Goal: Task Accomplishment & Management: Manage account settings

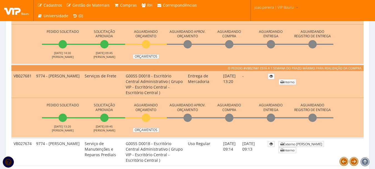
scroll to position [194, 0]
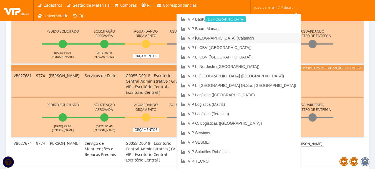
click at [265, 36] on link "VIP [GEOGRAPHIC_DATA] (Cajamar)" at bounding box center [239, 37] width 124 height 9
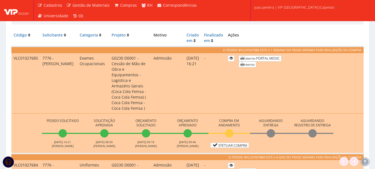
scroll to position [139, 0]
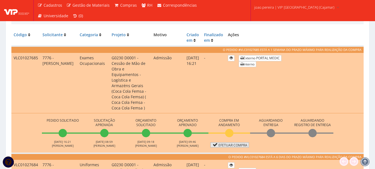
click at [244, 142] on link "Efetuar Compra" at bounding box center [230, 144] width 39 height 5
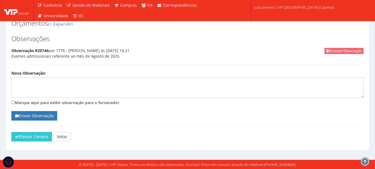
scroll to position [1195, 0]
click at [32, 140] on button "Efetuar Compra" at bounding box center [31, 136] width 41 height 9
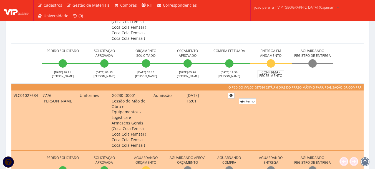
scroll to position [139, 0]
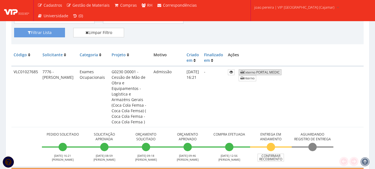
click at [282, 71] on link "Externo PORTAL MEDIC" at bounding box center [260, 72] width 43 height 6
click at [284, 153] on link "Confirmar Recebimento" at bounding box center [271, 157] width 26 height 8
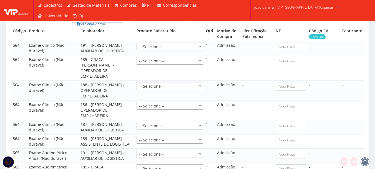
scroll to position [1206, 0]
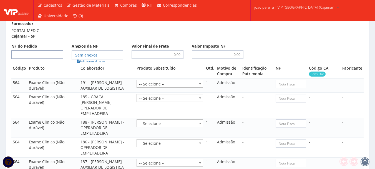
click at [41, 59] on input "NF do Pedido" at bounding box center [37, 54] width 52 height 8
type input "3164"
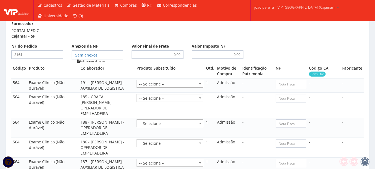
type input "3164"
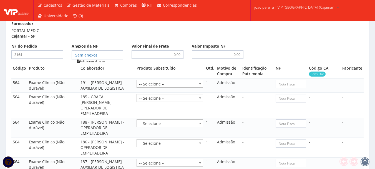
type input "3164"
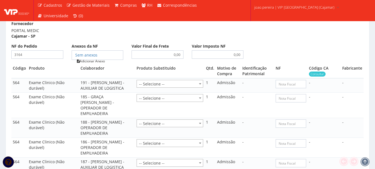
type input "3164"
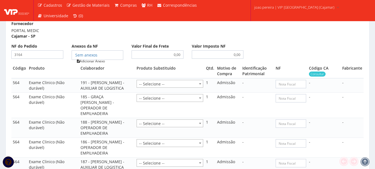
type input "3164"
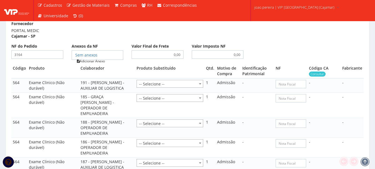
type input "3164"
click at [98, 64] on link "Adicionar Anexo" at bounding box center [90, 61] width 31 height 6
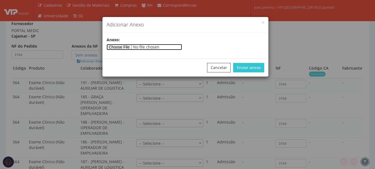
click at [127, 44] on input"] "file" at bounding box center [145, 47] width 76 height 6
type input"] "C:\fakepath\NF 3164.pdf"
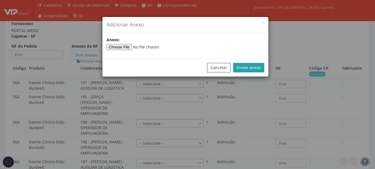
click at [257, 64] on button "Enviar anexo" at bounding box center [248, 67] width 31 height 9
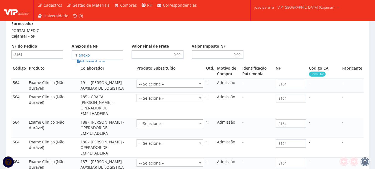
click at [115, 18] on h3 "Produtos Comprados" at bounding box center [187, 14] width 353 height 7
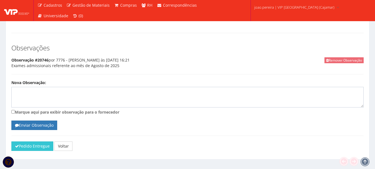
scroll to position [1734, 0]
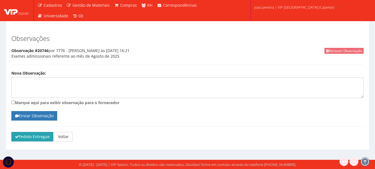
click at [33, 138] on button "Pedido Entregue" at bounding box center [32, 136] width 42 height 9
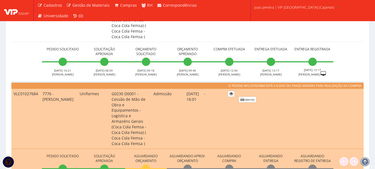
scroll to position [214, 0]
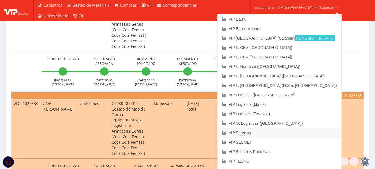
click at [269, 133] on link "VIP Serviços" at bounding box center [280, 132] width 124 height 9
